Goal: Check status: Check status

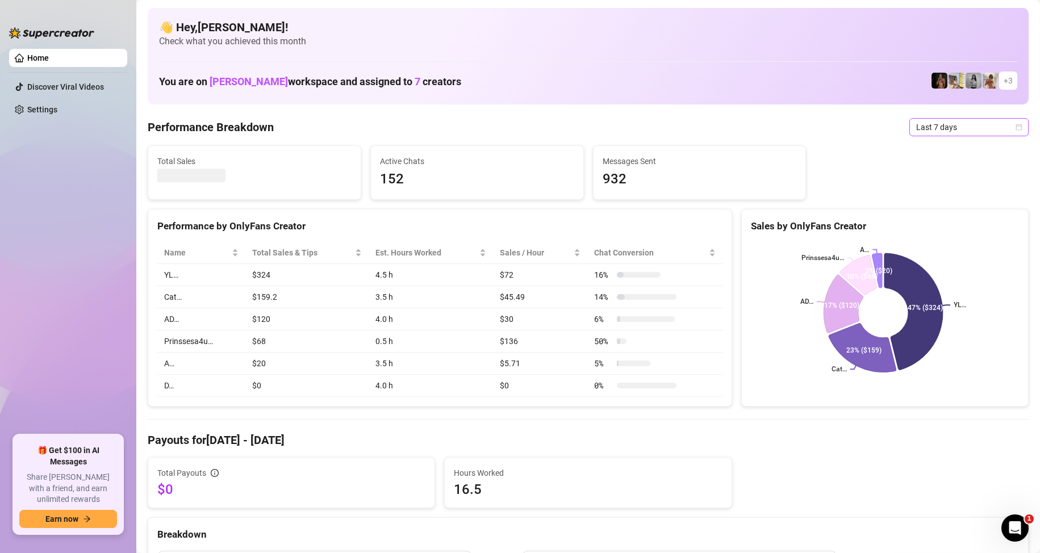
click at [948, 119] on span "Last 7 days" at bounding box center [969, 127] width 106 height 17
click at [955, 131] on span "Last 7 days" at bounding box center [969, 127] width 106 height 17
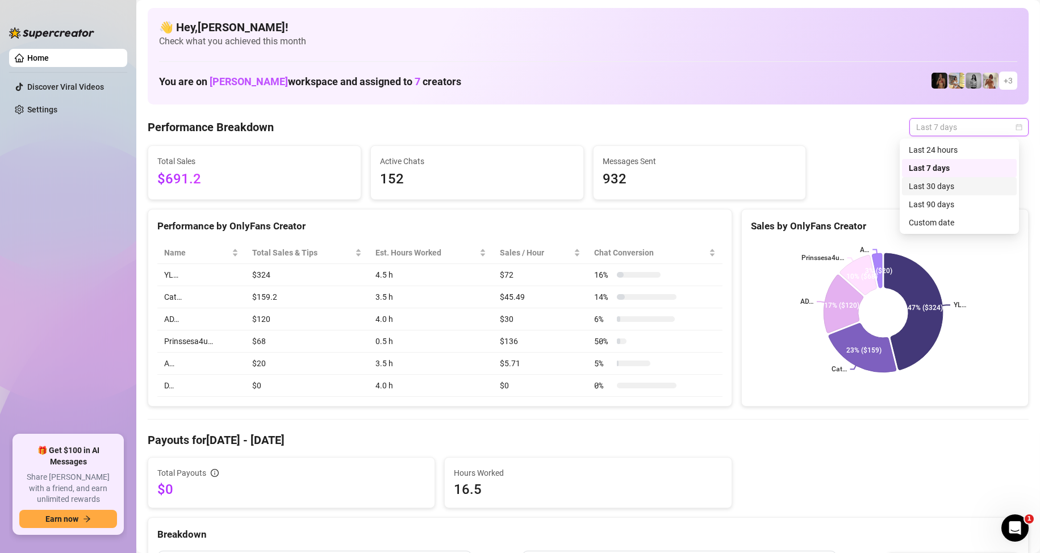
click at [921, 186] on div "Last 30 days" at bounding box center [959, 186] width 101 height 12
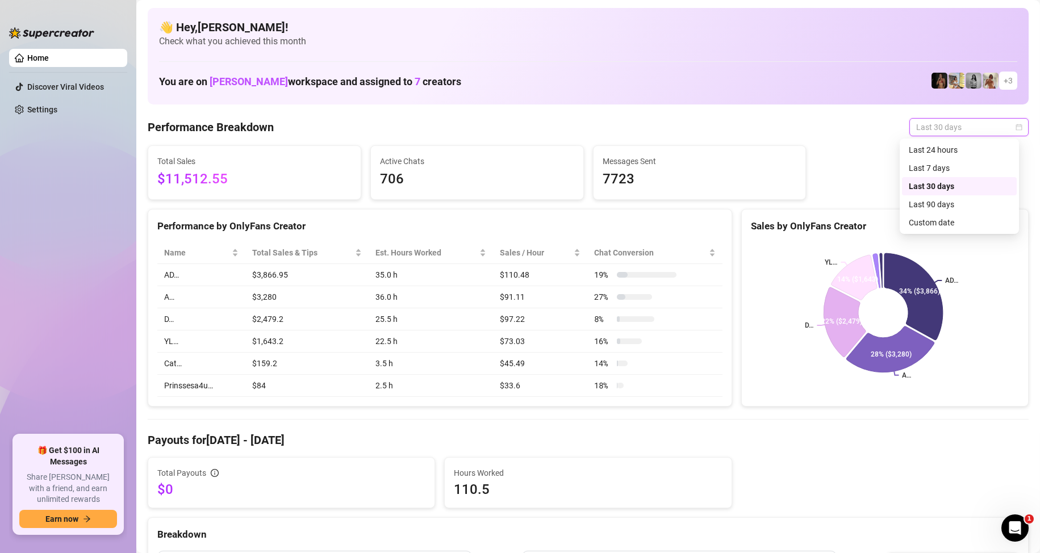
click at [952, 124] on span "Last 30 days" at bounding box center [969, 127] width 106 height 17
click at [941, 224] on div "Custom date" at bounding box center [959, 222] width 101 height 12
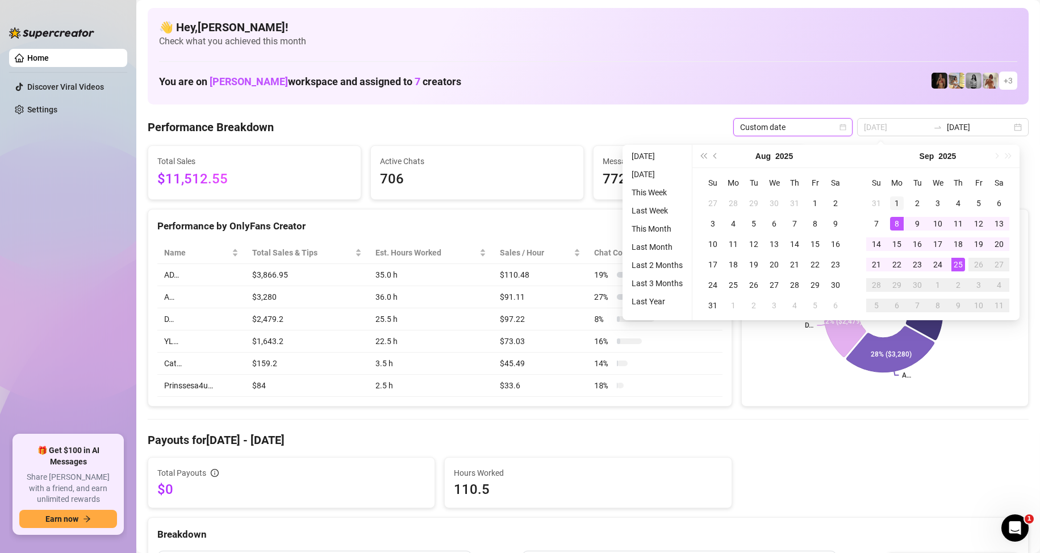
type input "[DATE]"
click at [895, 197] on div "1" at bounding box center [897, 204] width 14 height 14
type input "[DATE]"
click at [962, 262] on div "25" at bounding box center [959, 265] width 14 height 14
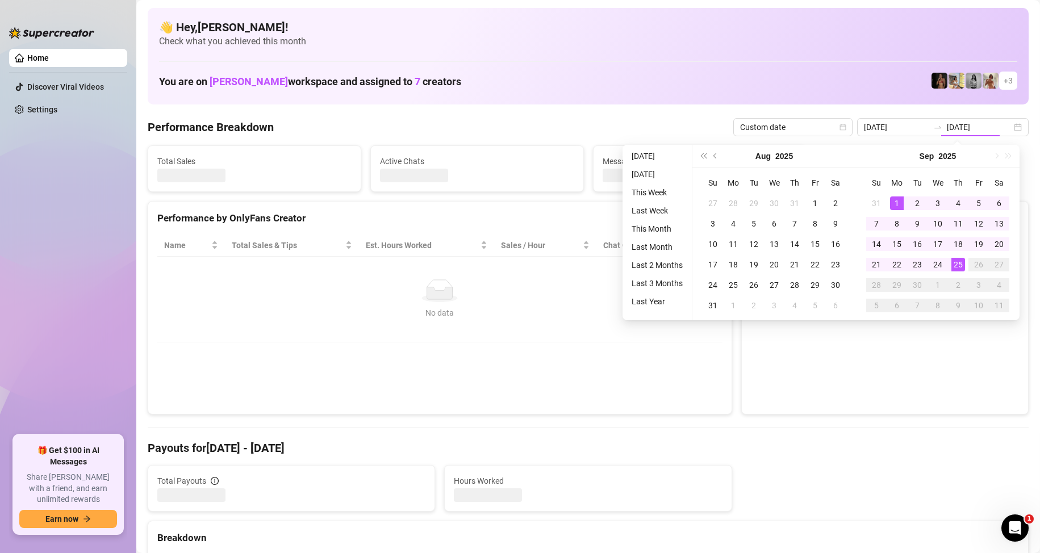
type input "[DATE]"
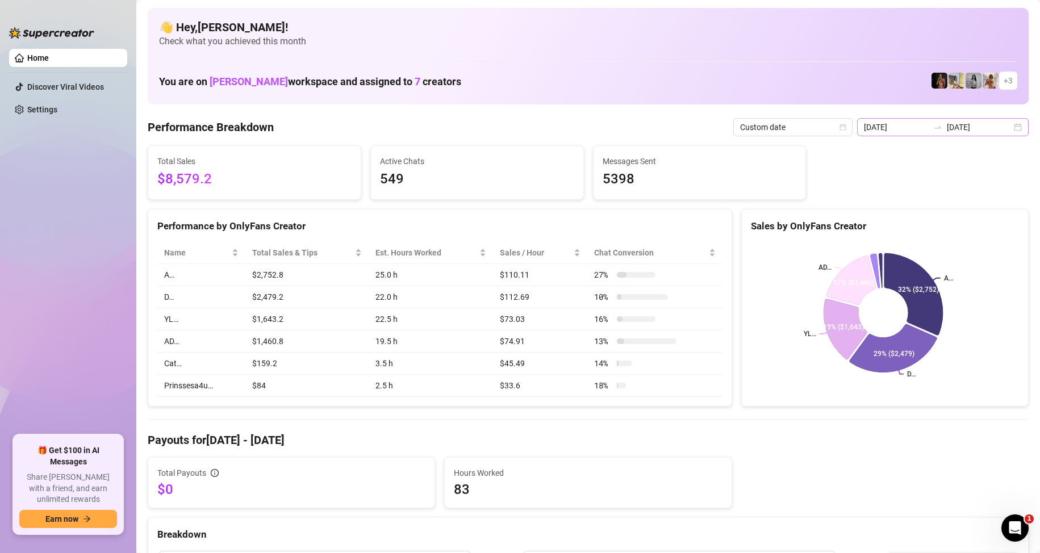
click at [1008, 119] on div "[DATE] [DATE]" at bounding box center [943, 127] width 172 height 18
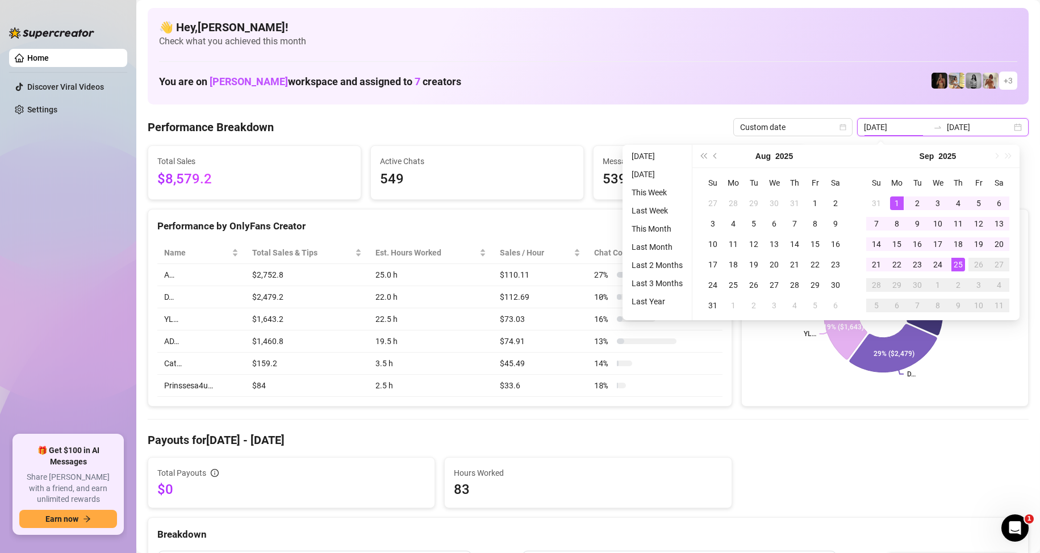
type input "[DATE]"
drag, startPoint x: 536, startPoint y: 123, endPoint x: 528, endPoint y: 127, distance: 8.9
click at [529, 127] on div "Performance Breakdown Custom date [DATE] [DATE]" at bounding box center [588, 127] width 881 height 18
